Goal: Transaction & Acquisition: Purchase product/service

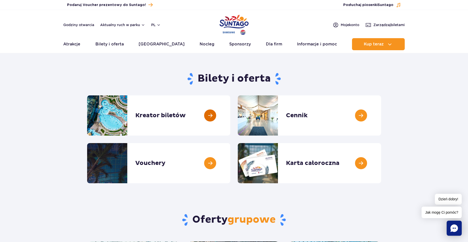
click at [230, 116] on link at bounding box center [230, 115] width 0 height 40
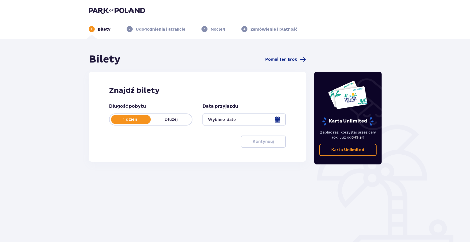
click at [229, 119] on div at bounding box center [243, 119] width 83 height 12
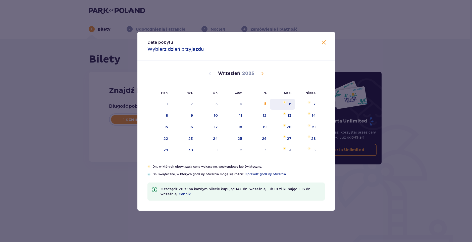
click at [293, 103] on div "6" at bounding box center [282, 104] width 25 height 11
type input "06.09.25"
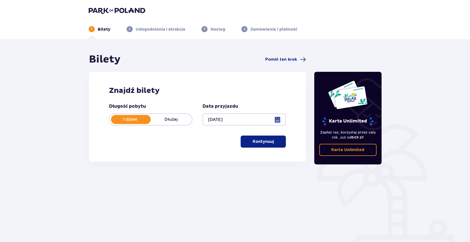
click at [268, 142] on p "Kontynuuj" at bounding box center [263, 142] width 21 height 6
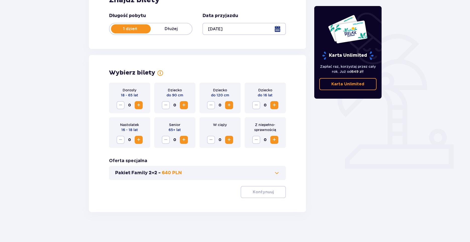
scroll to position [91, 0]
click at [138, 105] on span "Increase" at bounding box center [139, 105] width 6 height 6
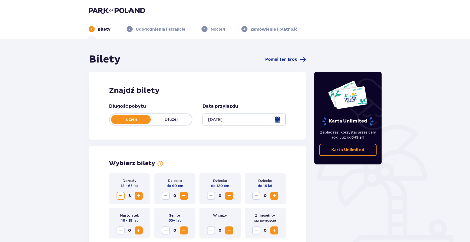
scroll to position [50, 0]
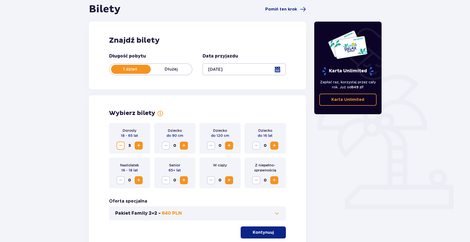
click at [275, 146] on span "Increase" at bounding box center [274, 146] width 6 height 6
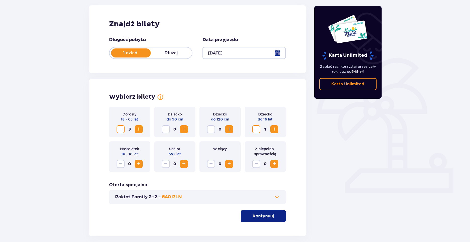
scroll to position [75, 0]
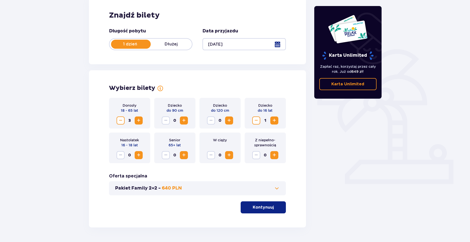
click at [273, 208] on span "button" at bounding box center [275, 207] width 6 height 6
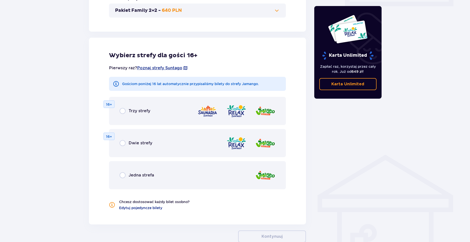
scroll to position [279, 0]
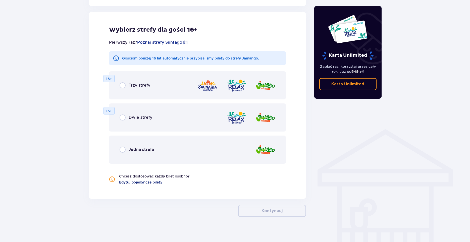
click at [146, 182] on span "Edytuj pojedyncze bilety" at bounding box center [140, 182] width 43 height 5
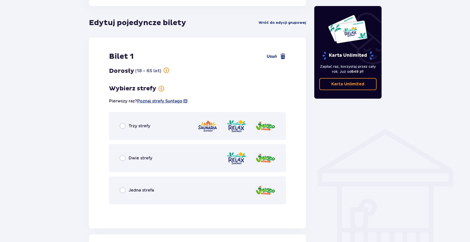
click at [143, 125] on p "Trzy strefy" at bounding box center [140, 126] width 22 height 6
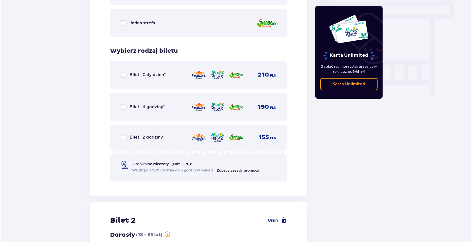
scroll to position [437, 0]
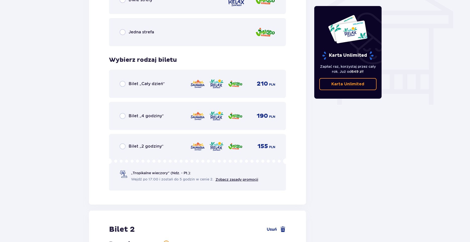
click at [151, 88] on div "Bilet „Cały dzień” 210 PLN" at bounding box center [198, 84] width 156 height 11
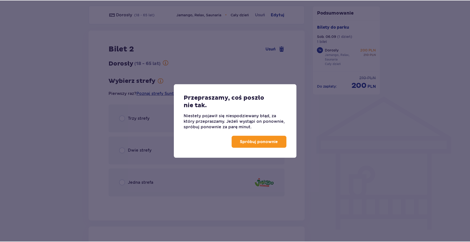
scroll to position [310, 0]
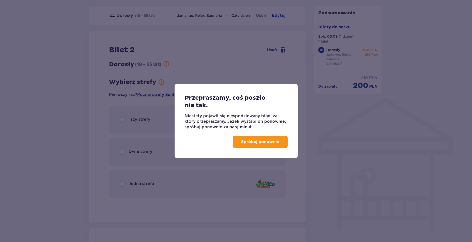
click at [252, 143] on p "Spróbuj ponownie" at bounding box center [260, 142] width 38 height 6
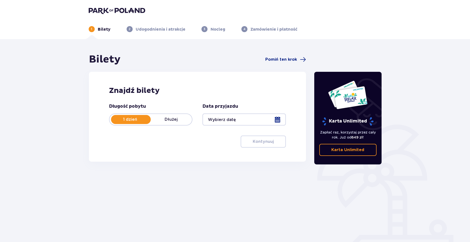
click at [244, 119] on div at bounding box center [243, 119] width 83 height 12
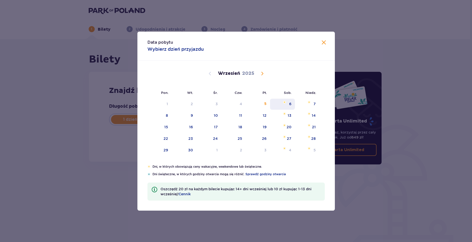
click at [291, 104] on div "6" at bounding box center [282, 104] width 25 height 11
type input "06.09.25"
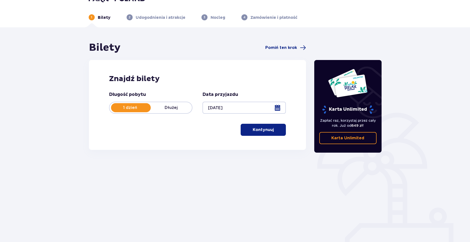
scroll to position [18, 0]
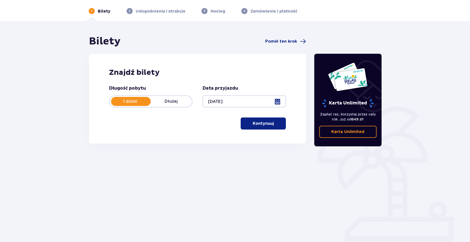
click at [264, 123] on p "Kontynuuj" at bounding box center [263, 124] width 21 height 6
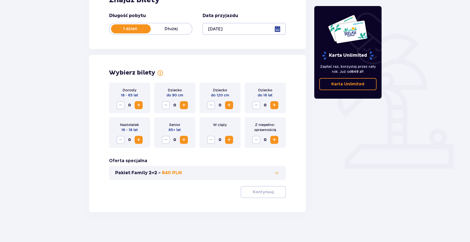
scroll to position [91, 0]
click at [137, 103] on span "Increase" at bounding box center [139, 105] width 6 height 6
click at [276, 106] on span "Increase" at bounding box center [274, 105] width 6 height 6
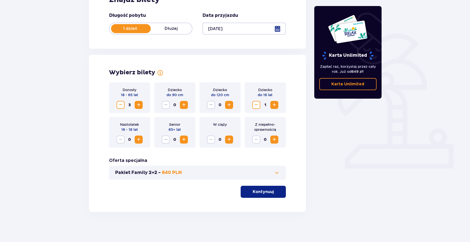
click at [262, 192] on p "Kontynuuj" at bounding box center [263, 192] width 21 height 6
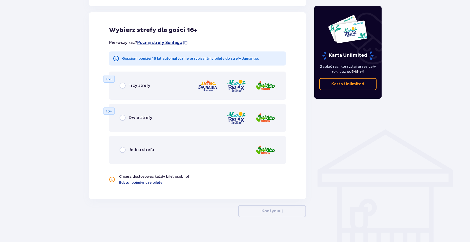
scroll to position [279, 0]
click at [128, 182] on span "Edytuj pojedyncze bilety" at bounding box center [140, 182] width 43 height 5
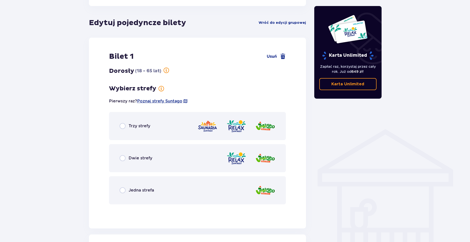
click at [139, 125] on p "Trzy strefy" at bounding box center [140, 126] width 22 height 6
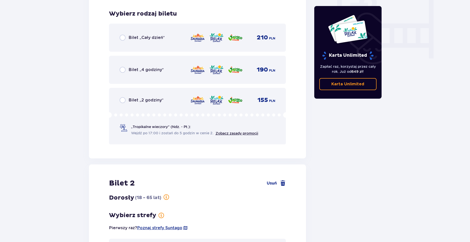
scroll to position [487, 0]
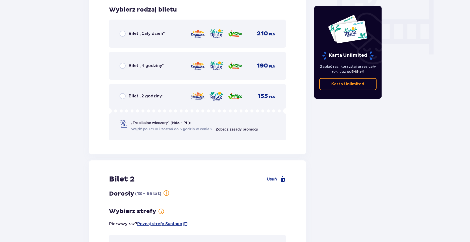
click at [146, 35] on p "Bilet „Cały dzień”" at bounding box center [147, 34] width 36 height 6
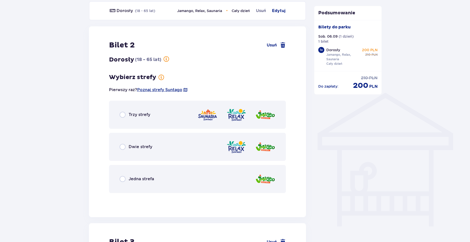
scroll to position [310, 0]
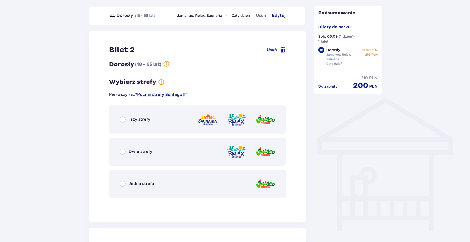
click at [140, 184] on p "Jedna strefa" at bounding box center [141, 184] width 25 height 6
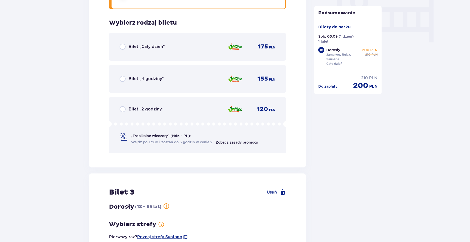
scroll to position [512, 0]
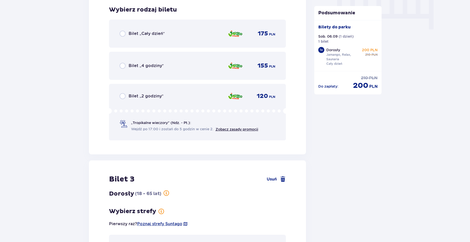
click at [146, 36] on p "Bilet „Cały dzień”" at bounding box center [147, 34] width 36 height 6
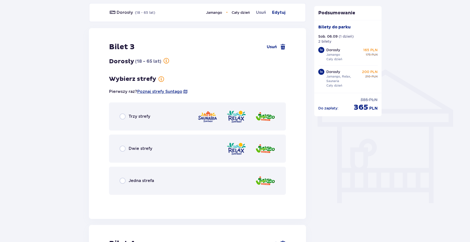
scroll to position [335, 0]
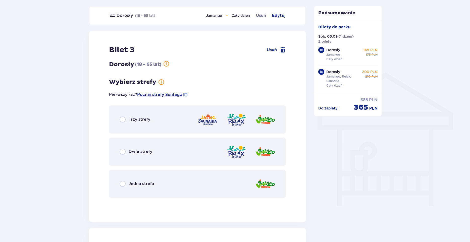
click at [145, 184] on p "Jedna strefa" at bounding box center [141, 184] width 25 height 6
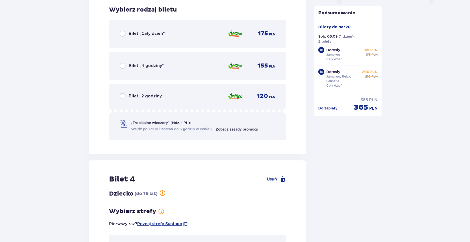
click at [150, 29] on div "Bilet „Cały dzień” 175 PLN" at bounding box center [198, 33] width 156 height 11
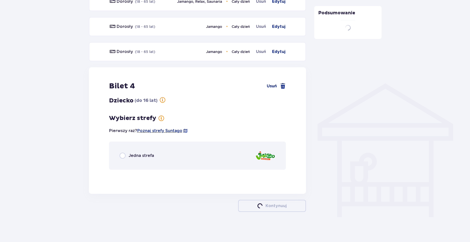
scroll to position [324, 0]
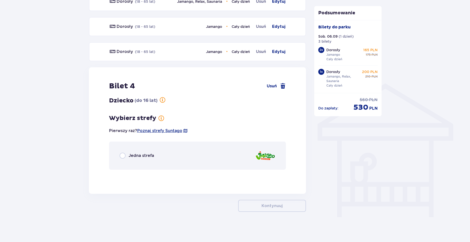
click at [150, 155] on p "Jedna strefa" at bounding box center [141, 156] width 25 height 6
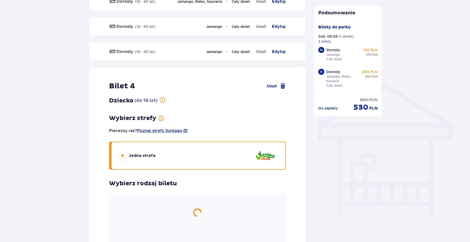
scroll to position [459, 0]
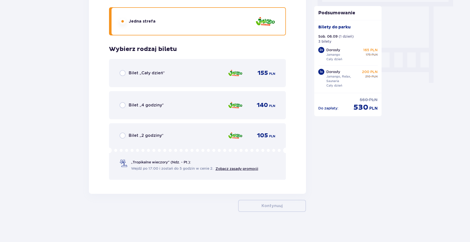
click at [157, 66] on div "Bilet „Cały dzień” 155 PLN" at bounding box center [197, 73] width 177 height 28
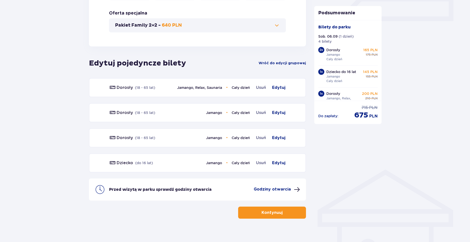
scroll to position [245, 0]
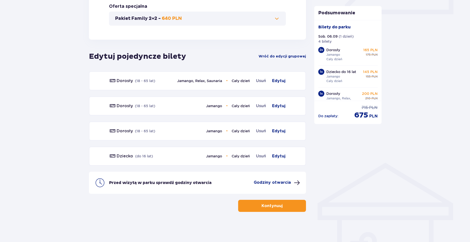
click at [264, 205] on p "Kontynuuj" at bounding box center [271, 206] width 21 height 6
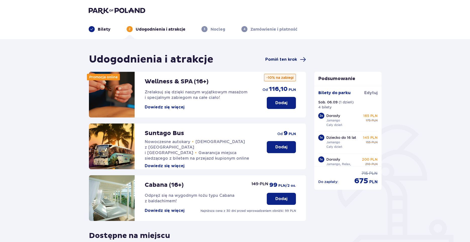
click at [287, 60] on span "Pomiń ten krok" at bounding box center [281, 60] width 32 height 6
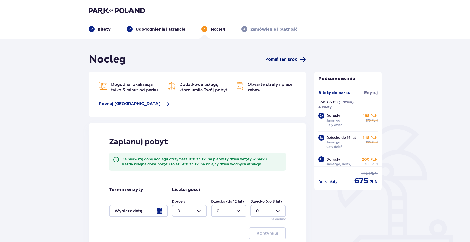
click at [288, 60] on span "Pomiń ten krok" at bounding box center [281, 60] width 32 height 6
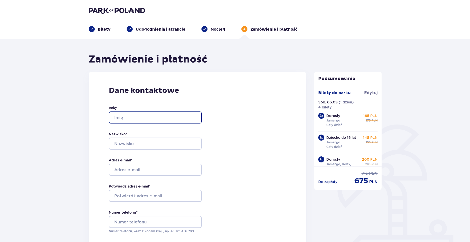
click at [143, 117] on input "Imię *" at bounding box center [155, 117] width 93 height 12
type input "Szymon"
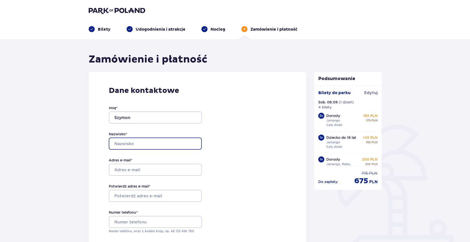
click at [136, 143] on input "Nazwisko *" at bounding box center [155, 144] width 93 height 12
type input "Ordon"
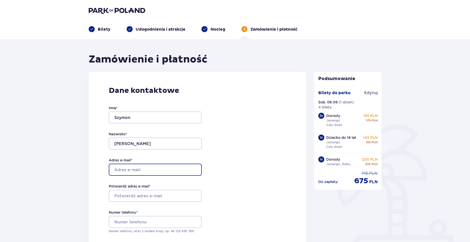
click at [136, 168] on input "Adres e-mail *" at bounding box center [155, 170] width 93 height 12
type input "[EMAIL_ADDRESS][DOMAIN_NAME]"
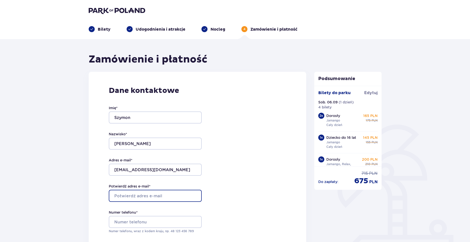
type input "[EMAIL_ADDRESS][DOMAIN_NAME]"
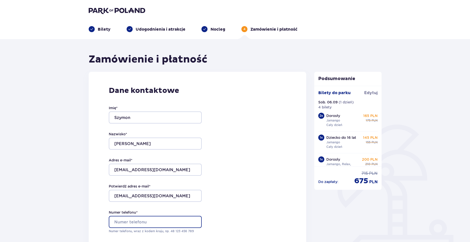
type input "+48608704578"
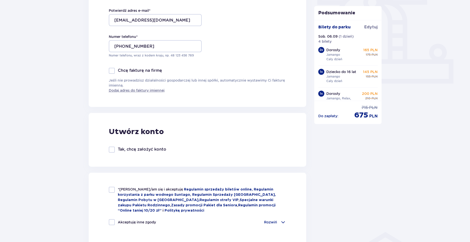
scroll to position [201, 0]
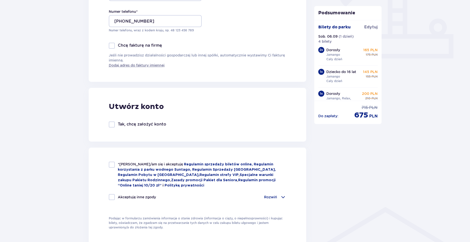
click at [113, 164] on div at bounding box center [112, 165] width 6 height 6
checkbox input "true"
click at [113, 196] on div at bounding box center [112, 197] width 6 height 6
checkbox input "true"
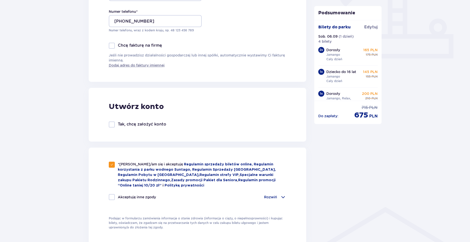
checkbox input "true"
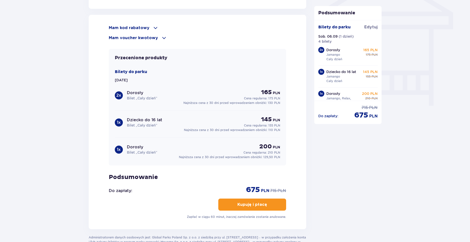
scroll to position [427, 0]
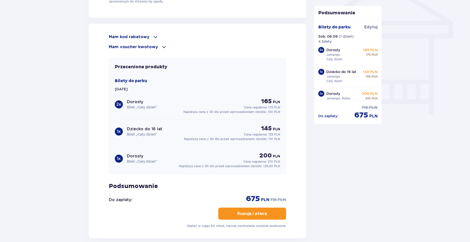
click at [249, 212] on p "Kupuję i płacę" at bounding box center [252, 214] width 30 height 6
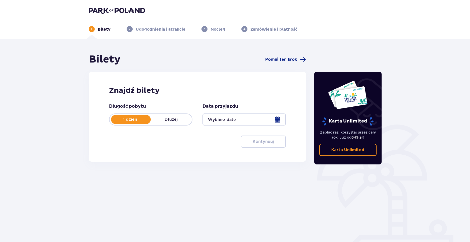
click at [106, 13] on img at bounding box center [117, 10] width 56 height 7
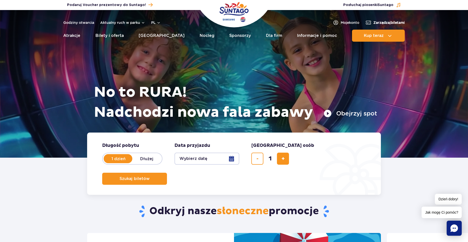
click at [394, 23] on span "Zarządzaj biletami" at bounding box center [388, 22] width 31 height 5
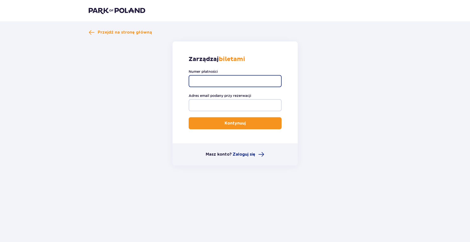
click at [229, 83] on input "Numer płatności" at bounding box center [235, 81] width 93 height 12
paste input "TR-VRC-J0AP9FX/90548442437"
type input "TR-VRC-J0AP9FX/90548442437"
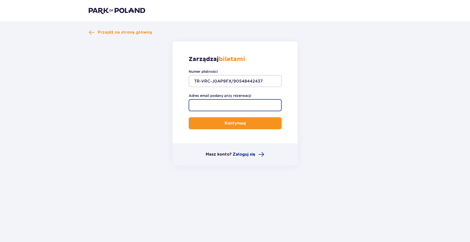
click at [223, 104] on input "Adres email podany przy rezerwacji" at bounding box center [235, 105] width 93 height 12
type input "[EMAIL_ADDRESS][DOMAIN_NAME]"
click at [224, 125] on p "Kontynuuj" at bounding box center [234, 124] width 21 height 6
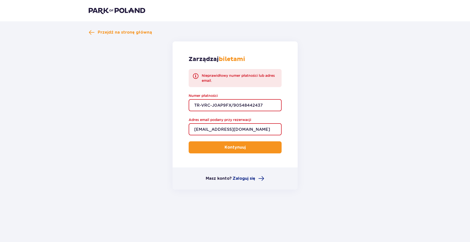
click at [281, 103] on input "TR-VRC-J0AP9FX/90548442437" at bounding box center [235, 105] width 93 height 12
drag, startPoint x: 273, startPoint y: 102, endPoint x: 153, endPoint y: 109, distance: 120.2
click at [153, 109] on form "Zarządzaj biletami Nieprawidłowy numer płatności lub adres email. Numer płatnoś…" at bounding box center [235, 115] width 293 height 148
click at [158, 135] on form "Zarządzaj biletami Nieprawidłowy numer płatności lub adres email. Numer płatnoś…" at bounding box center [235, 115] width 293 height 148
click at [235, 149] on p "Kontynuuj" at bounding box center [234, 148] width 21 height 6
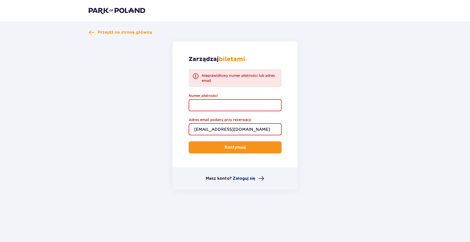
paste input "TR-VRC-J0AP9FX"
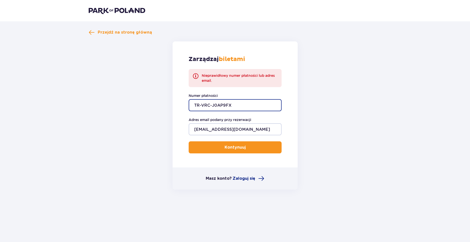
type input "TR-VRC-J0AP9FX"
click at [233, 150] on p "Kontynuuj" at bounding box center [234, 148] width 21 height 6
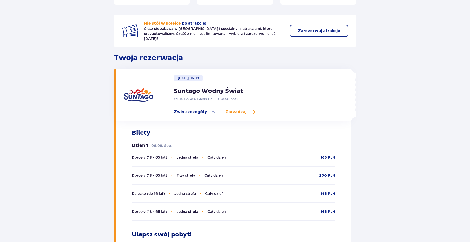
scroll to position [176, 0]
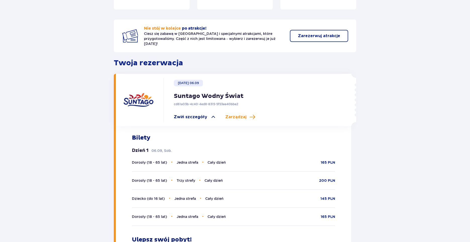
click at [193, 114] on span "Zwiń szczegóły" at bounding box center [190, 117] width 33 height 6
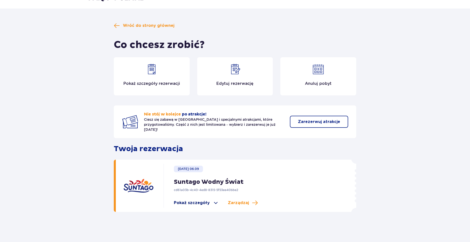
scroll to position [8, 0]
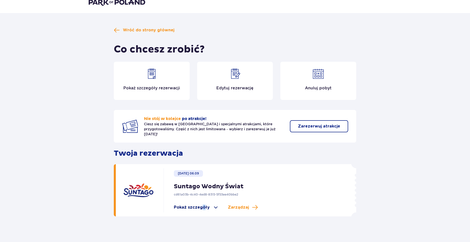
click at [202, 199] on div "[DATE] 06.09 Suntago Wodny Świat cd61a03b-4c40-4ed8-8315-5f53ee40bbe2 Pokaż szc…" at bounding box center [248, 190] width 171 height 44
click at [203, 205] on span "Pokaż szczegóły" at bounding box center [192, 208] width 36 height 6
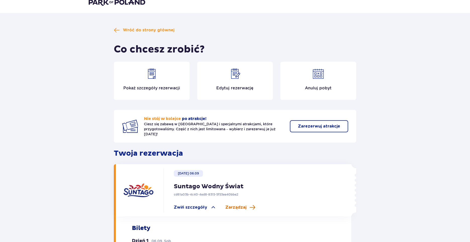
click at [236, 205] on span "Zarządzaj" at bounding box center [235, 208] width 21 height 6
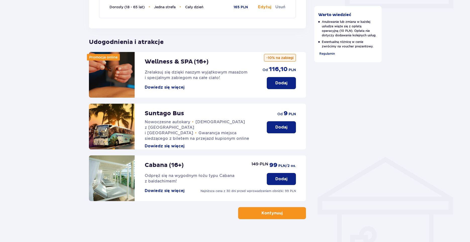
scroll to position [251, 0]
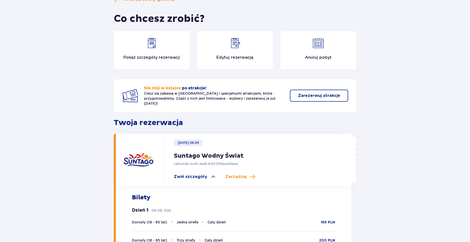
scroll to position [33, 0]
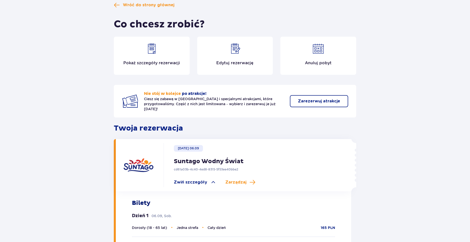
click at [146, 62] on p "Pokaż szczegóły rezerwacji" at bounding box center [151, 63] width 57 height 6
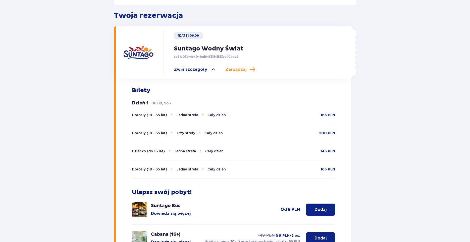
scroll to position [146, 0]
